Goal: Task Accomplishment & Management: Complete application form

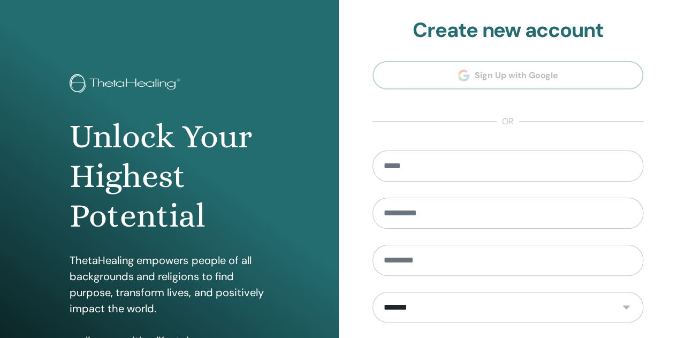
scroll to position [176, 0]
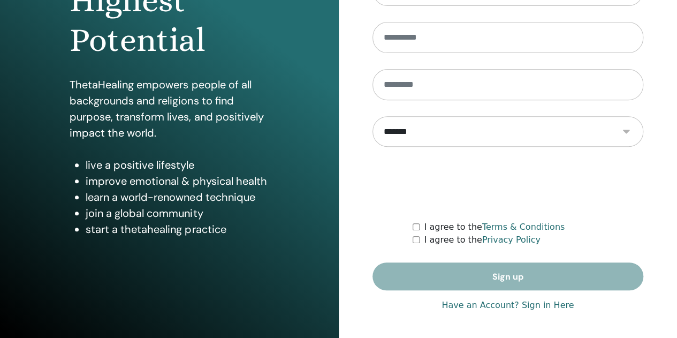
click at [500, 270] on form "**********" at bounding box center [508, 132] width 271 height 315
click at [501, 278] on form "**********" at bounding box center [508, 132] width 271 height 315
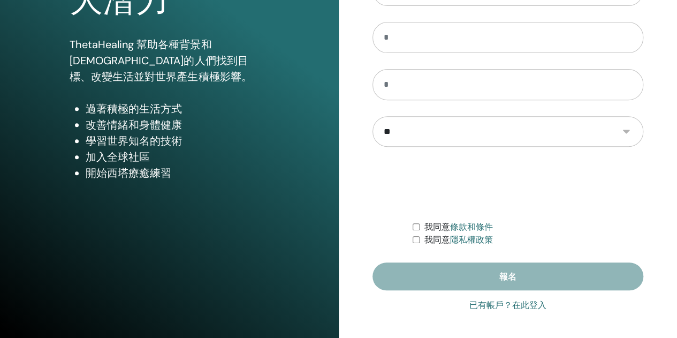
click at [483, 301] on font "已有帳戶？在此登入" at bounding box center [508, 305] width 77 height 10
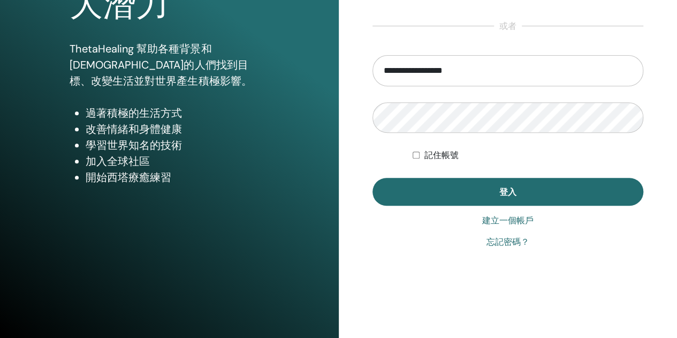
scroll to position [176, 0]
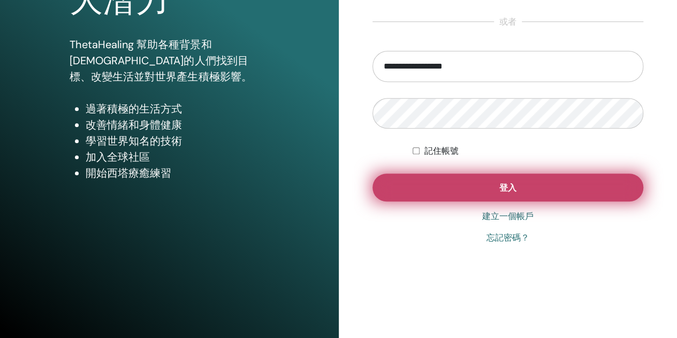
click at [471, 192] on button "登入" at bounding box center [508, 188] width 271 height 28
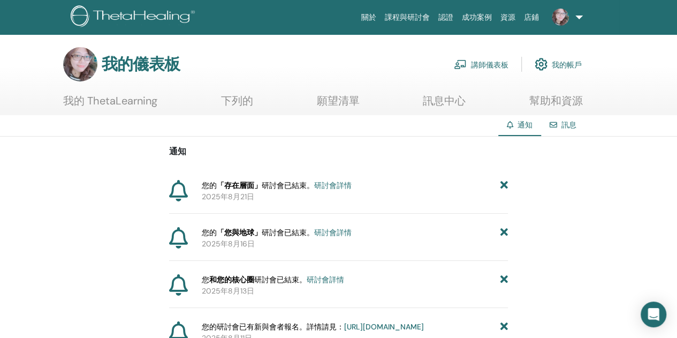
click at [474, 64] on font "講師儀表板" at bounding box center [489, 65] width 37 height 10
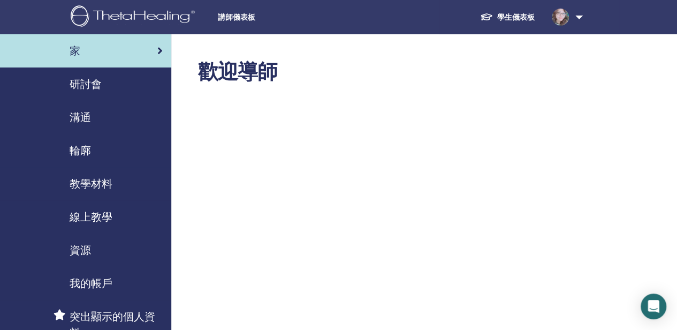
click at [81, 88] on font "研討會" at bounding box center [86, 84] width 32 height 14
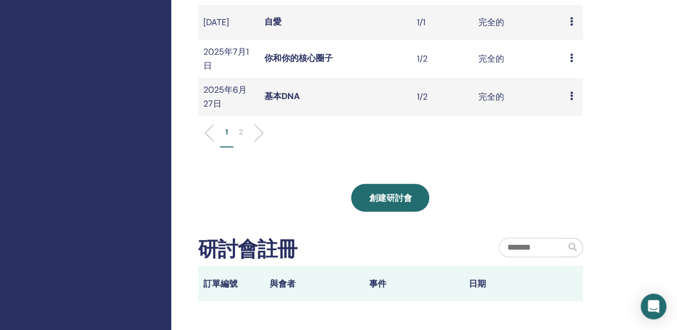
scroll to position [535, 0]
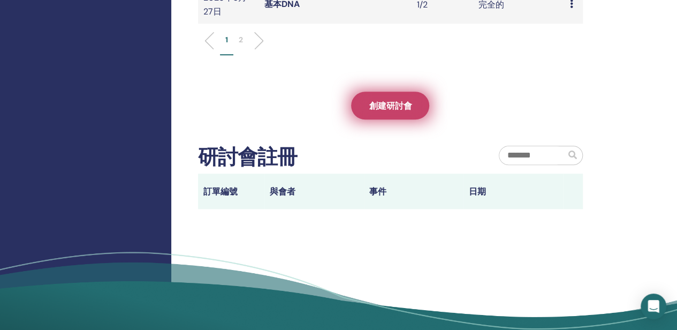
click at [385, 111] on font "創建研討會" at bounding box center [390, 105] width 43 height 11
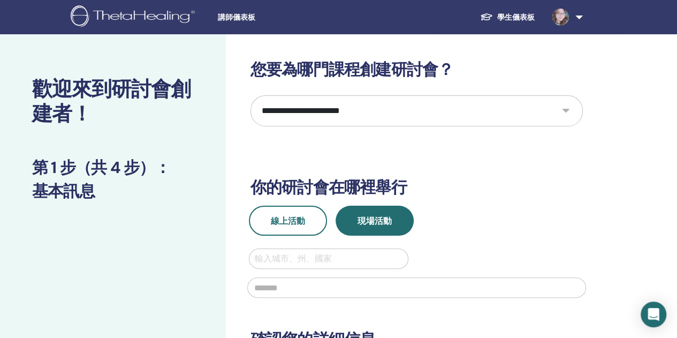
click at [567, 112] on select "**********" at bounding box center [417, 110] width 333 height 31
select select "*"
click at [251, 95] on select "**********" at bounding box center [417, 110] width 333 height 31
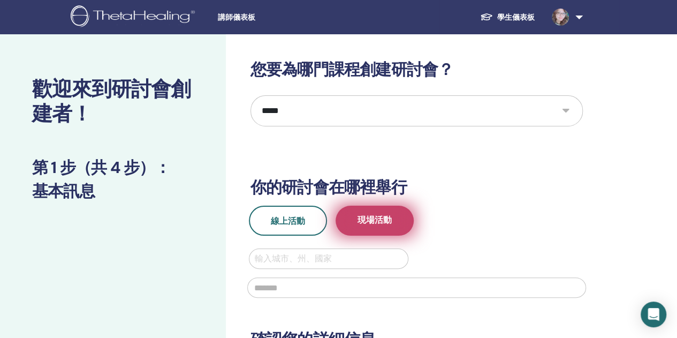
click at [371, 218] on font "現場活動" at bounding box center [375, 219] width 34 height 11
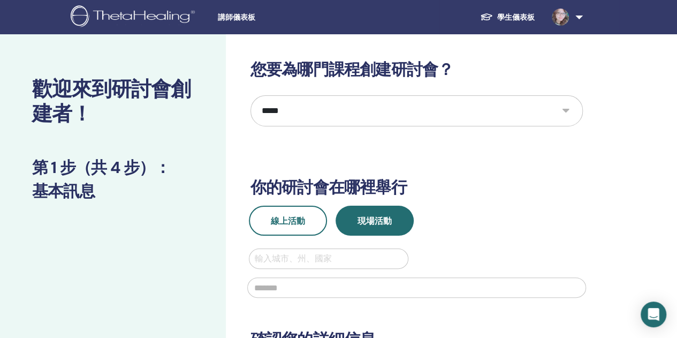
click at [276, 263] on div at bounding box center [329, 258] width 148 height 15
type input "*"
type input "**"
click at [337, 288] on input "text" at bounding box center [416, 287] width 339 height 20
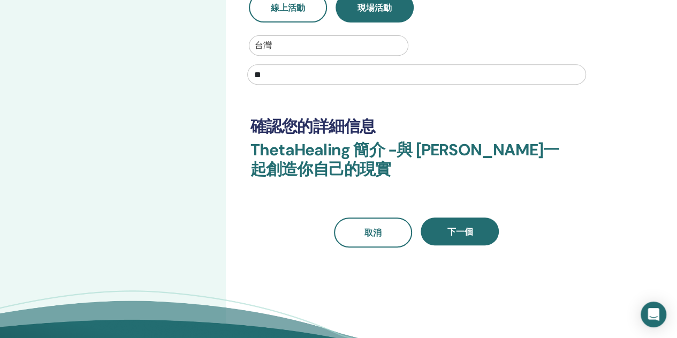
scroll to position [214, 0]
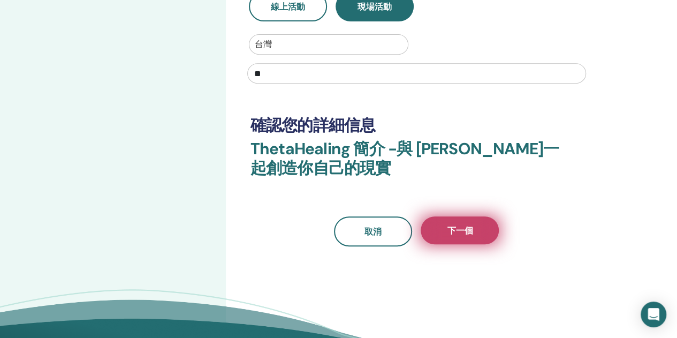
type input "**"
click at [461, 234] on font "下一個" at bounding box center [460, 230] width 26 height 11
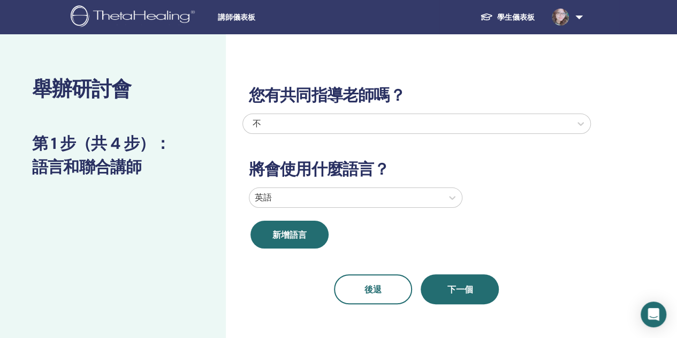
scroll to position [0, 0]
click at [453, 194] on icon at bounding box center [452, 197] width 11 height 11
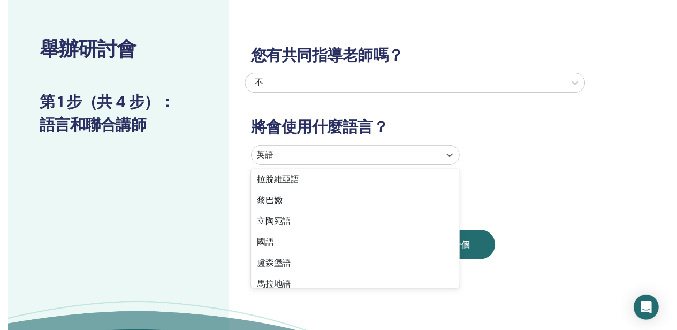
scroll to position [589, 0]
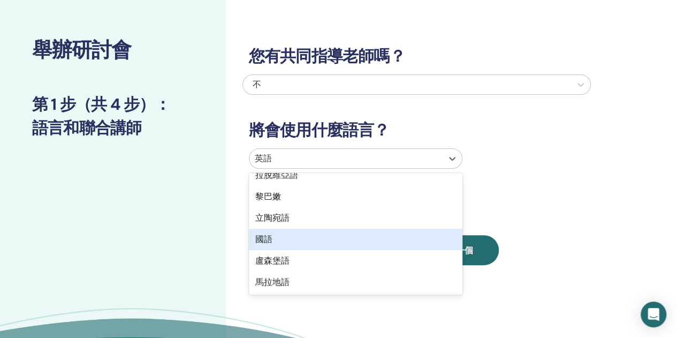
click at [314, 233] on div "國語" at bounding box center [356, 239] width 214 height 21
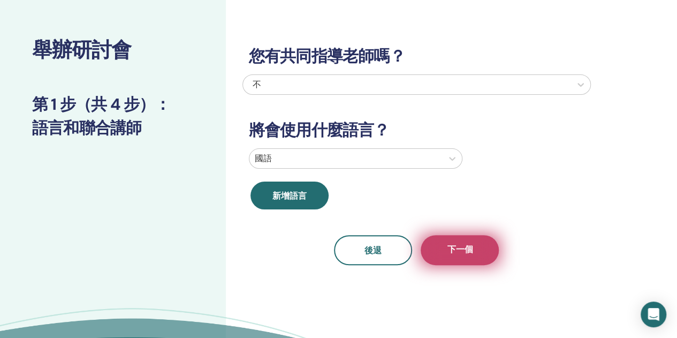
click at [473, 252] on button "下一個" at bounding box center [460, 250] width 78 height 30
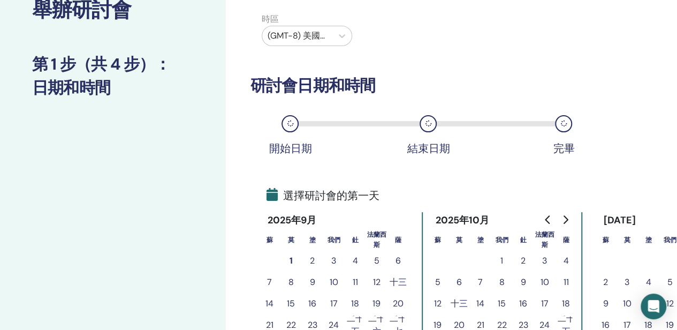
scroll to position [146, 0]
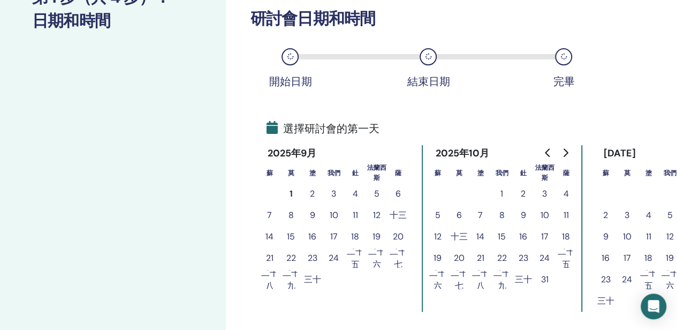
click at [311, 190] on font "2" at bounding box center [312, 193] width 5 height 11
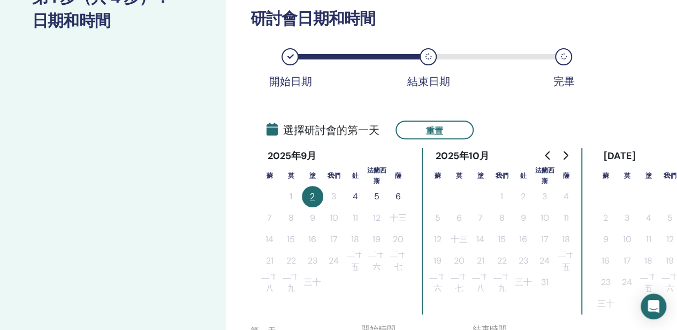
click at [358, 198] on font "4" at bounding box center [355, 196] width 5 height 11
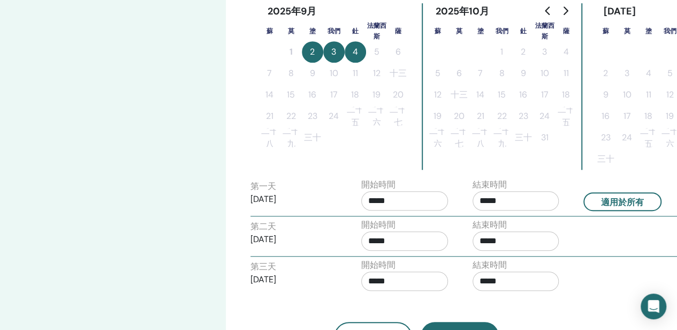
scroll to position [307, 0]
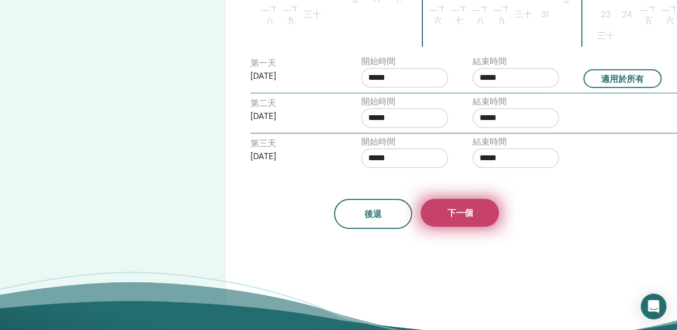
click at [461, 204] on button "下一個" at bounding box center [460, 213] width 78 height 28
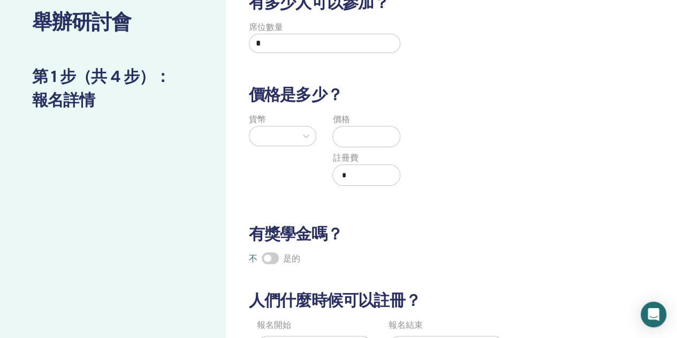
scroll to position [0, 0]
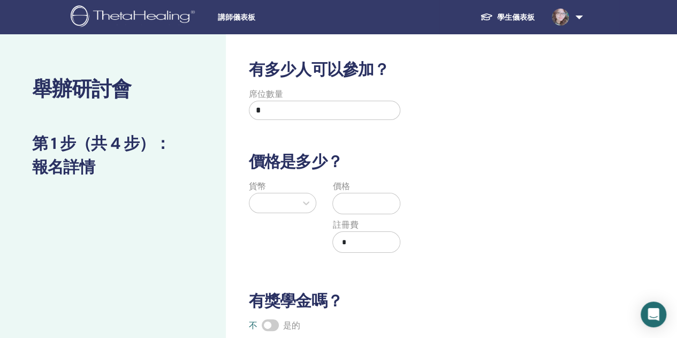
drag, startPoint x: 314, startPoint y: 116, endPoint x: 227, endPoint y: 110, distance: 88.0
click at [227, 110] on div "有多少人可以參加？ 席位數量 * 價格是多少？ 貨幣 價格 註冊費 * 有獎學金嗎？ 不 是的 人們什麼時候可以註冊？ 報名開始 2025年9月1日 報名結束…" at bounding box center [451, 335] width 451 height 603
type input "*"
click at [303, 201] on icon at bounding box center [306, 203] width 11 height 11
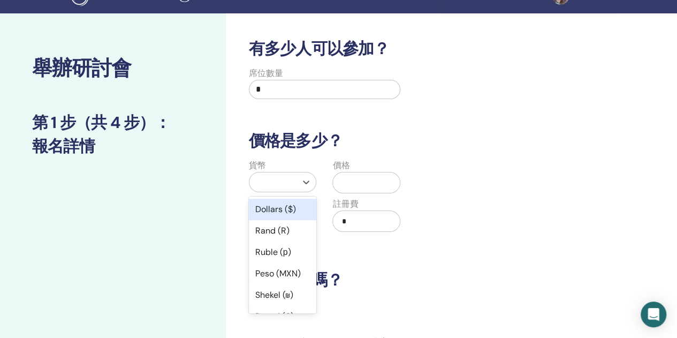
scroll to position [44, 0]
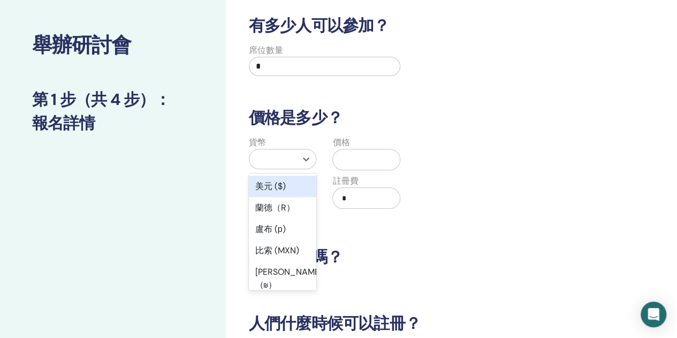
click at [268, 185] on font "美元 ($)" at bounding box center [270, 185] width 31 height 11
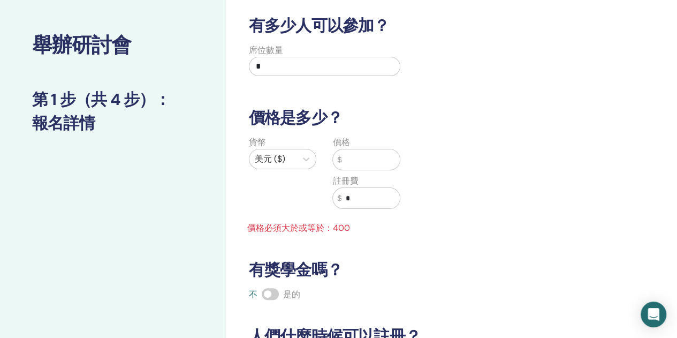
click at [359, 155] on input "text" at bounding box center [371, 159] width 58 height 20
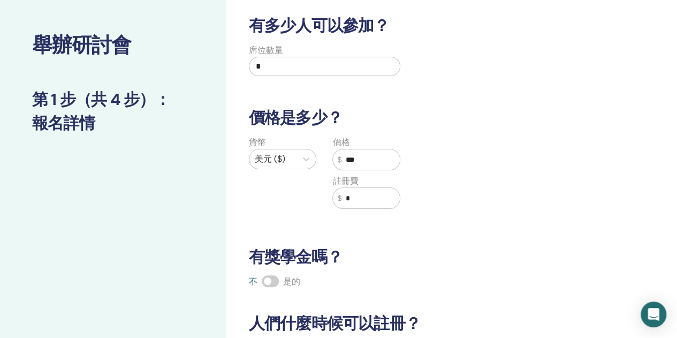
type input "***"
drag, startPoint x: 366, startPoint y: 195, endPoint x: 318, endPoint y: 203, distance: 48.9
click at [318, 203] on div "貨幣 美元 ($) 價格 $ *** 註冊費 $ *" at bounding box center [325, 179] width 168 height 86
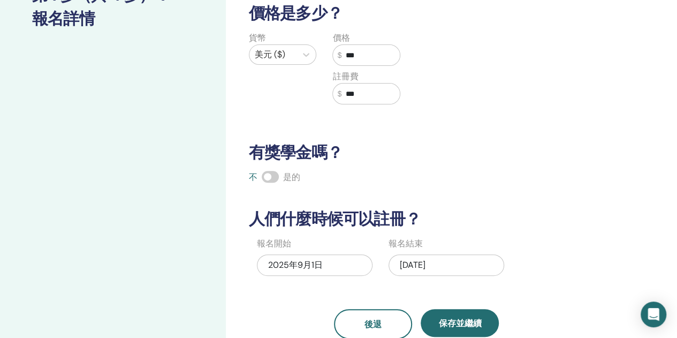
scroll to position [205, 0]
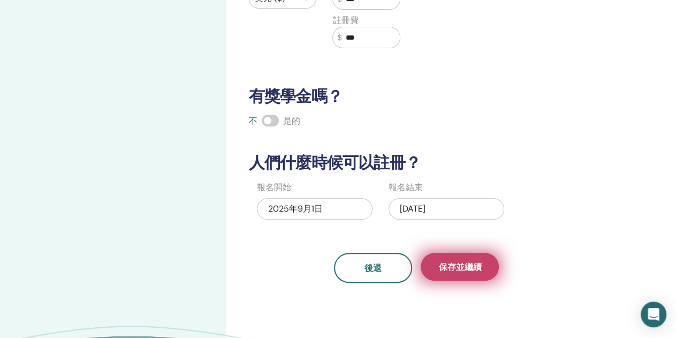
type input "***"
click at [468, 262] on font "保存並繼續" at bounding box center [460, 266] width 43 height 11
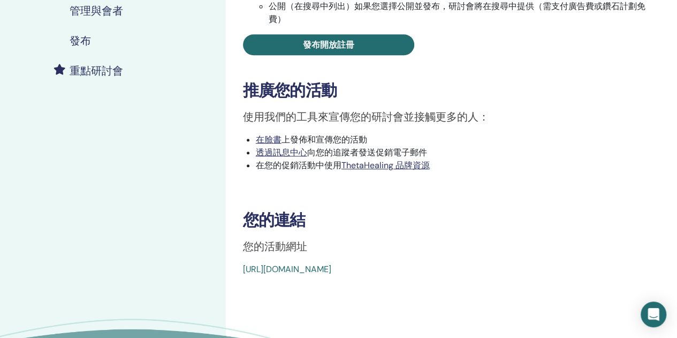
scroll to position [268, 0]
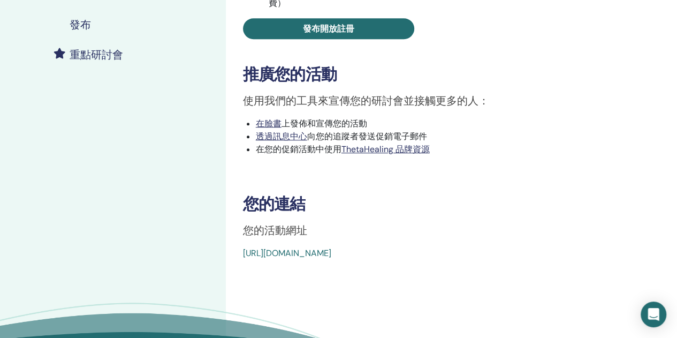
drag, startPoint x: 233, startPoint y: 255, endPoint x: 563, endPoint y: 252, distance: 330.4
click at [563, 252] on div "基本DNA 事件類型 親自 活動狀態 未發布 註冊 0/2 發布您的研討會 為了讓您的學生註冊，您需要發布您的研討會。 你可以選擇 私人（未在搜尋中列出）研討…" at bounding box center [451, 25] width 439 height 467
copy font "[URL][DOMAIN_NAME]"
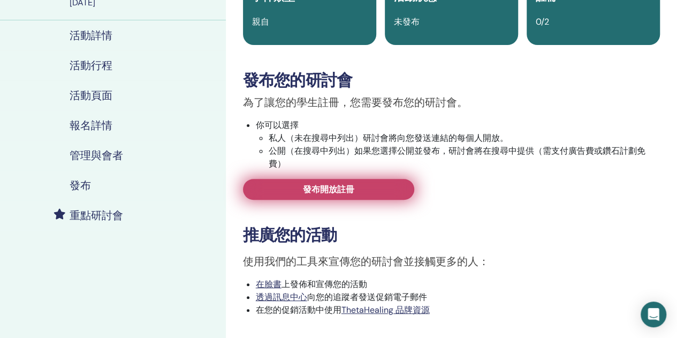
click at [347, 184] on font "發布開放註冊" at bounding box center [328, 189] width 51 height 11
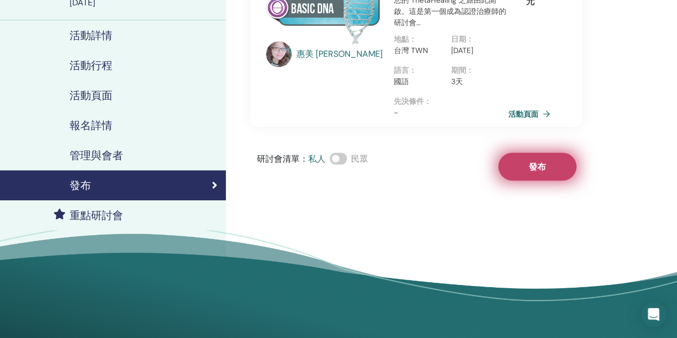
click at [536, 161] on font "發布" at bounding box center [537, 166] width 17 height 11
